Goal: Task Accomplishment & Management: Manage account settings

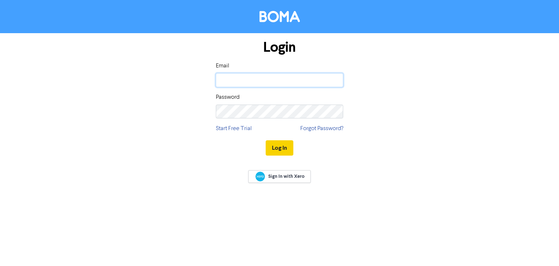
type input "[PERSON_NAME][EMAIL_ADDRESS][PERSON_NAME][DOMAIN_NAME]"
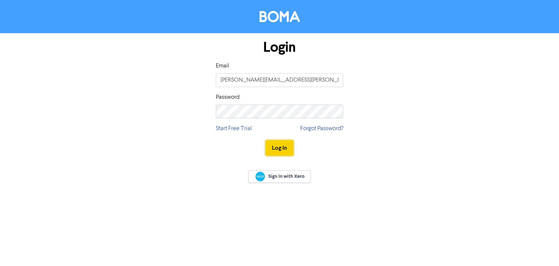
click at [274, 152] on button "Log In" at bounding box center [280, 147] width 28 height 15
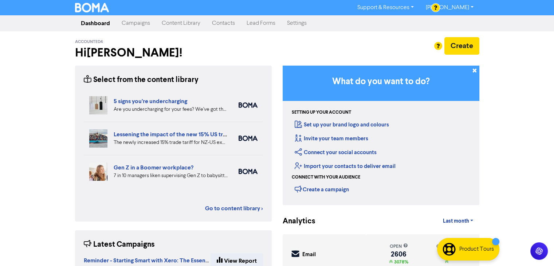
click at [134, 23] on link "Campaigns" at bounding box center [136, 23] width 40 height 15
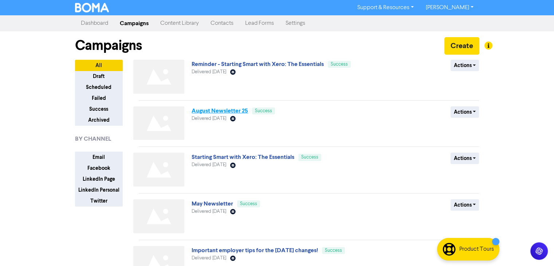
click at [228, 111] on link "August Newsletter 25" at bounding box center [219, 110] width 56 height 7
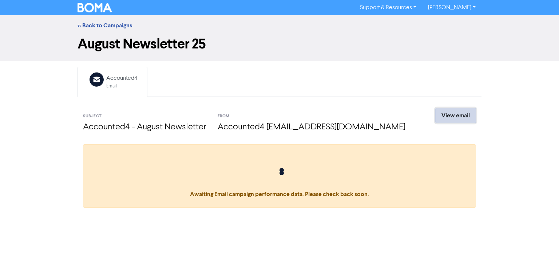
click at [460, 118] on link "View email" at bounding box center [455, 115] width 41 height 15
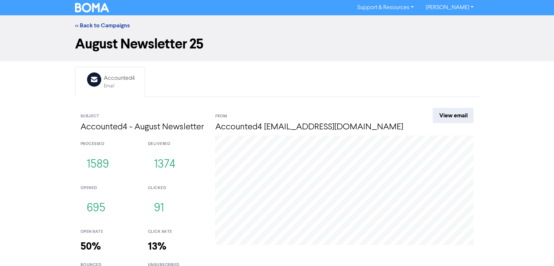
click at [457, 6] on link "[PERSON_NAME]" at bounding box center [448, 8] width 59 height 12
click at [456, 24] on button "Log Out" at bounding box center [449, 21] width 58 height 9
